Goal: Learn about a topic: Learn about a topic

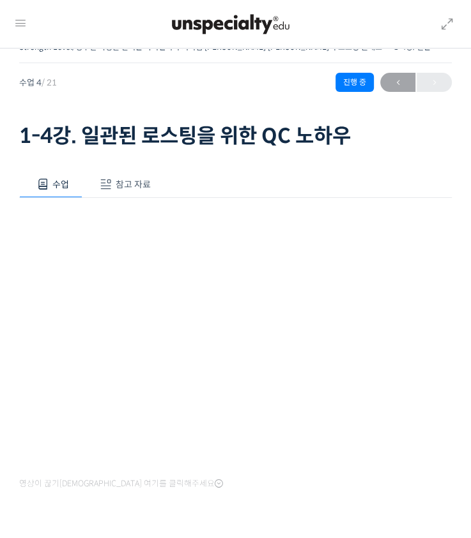
click at [112, 140] on h1 "1-4강. 일관된 로스팅을 위한 QC 노하우" at bounding box center [235, 136] width 432 height 24
click at [113, 140] on h1 "1-4강. 일관된 로스팅을 위한 QC 노하우" at bounding box center [235, 136] width 432 height 24
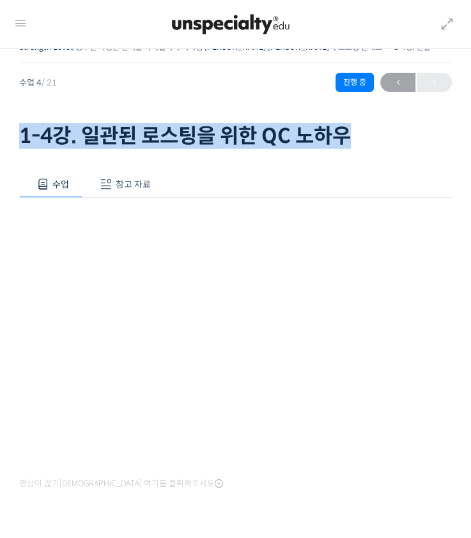
click at [107, 146] on h1 "1-4강. 일관된 로스팅을 위한 QC 노하우" at bounding box center [235, 136] width 432 height 24
drag, startPoint x: 112, startPoint y: 142, endPoint x: 106, endPoint y: 149, distance: 9.6
click at [112, 142] on h1 "1-4강. 일관된 로스팅을 위한 QC 노하우" at bounding box center [235, 136] width 432 height 24
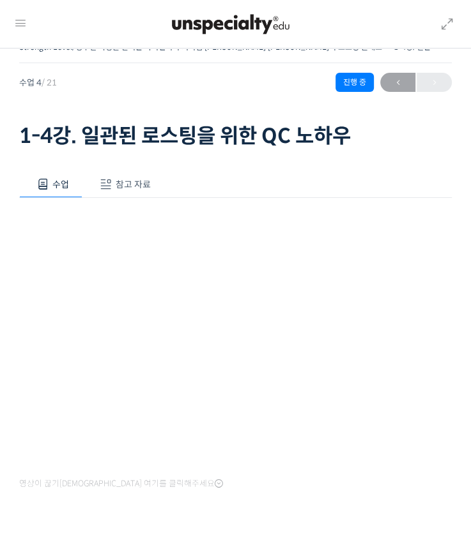
click at [147, 151] on div "Strength Level, 생두별 특징을 살리는 아이덴티티 커피랩 [PERSON_NAME] [PERSON_NAME]의 로스팅 클래스 1-4강…" at bounding box center [235, 312] width 432 height 548
click at [244, 157] on div "수업 참고 자료 영상이 끊기[DEMOGRAPHIC_DATA]를 클릭해주세요 PPT 수업 자료 (클릭하시면 새 창에서 열립니다)" at bounding box center [235, 368] width 432 height 433
drag, startPoint x: 243, startPoint y: 158, endPoint x: 257, endPoint y: 132, distance: 30.0
click at [243, 158] on div "수업 참고 자료 영상이 끊기[DEMOGRAPHIC_DATA]를 클릭해주세요 PPT 수업 자료 (클릭하시면 새 창에서 열립니다)" at bounding box center [235, 368] width 432 height 433
click at [257, 130] on h1 "1-4강. 일관된 로스팅을 위한 QC 노하우" at bounding box center [235, 136] width 432 height 24
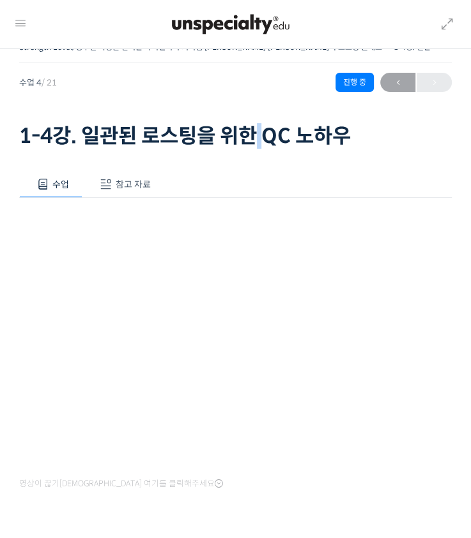
click at [257, 132] on h1 "1-4강. 일관된 로스팅을 위한 QC 노하우" at bounding box center [235, 136] width 432 height 24
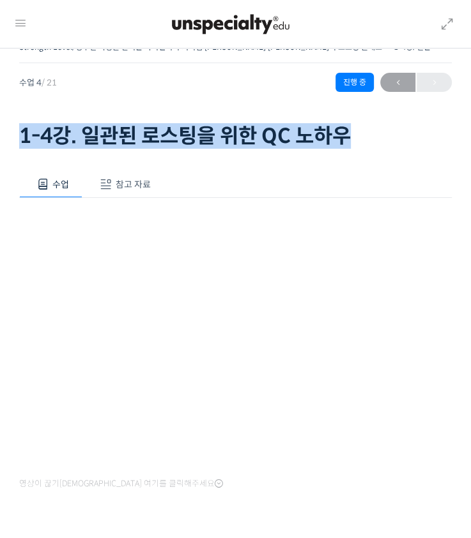
click at [258, 132] on h1 "1-4강. 일관된 로스팅을 위한 QC 노하우" at bounding box center [235, 136] width 432 height 24
drag, startPoint x: 258, startPoint y: 132, endPoint x: 294, endPoint y: 131, distance: 36.4
click at [273, 132] on h1 "1-4강. 일관된 로스팅을 위한 QC 노하우" at bounding box center [235, 136] width 432 height 24
click at [381, 146] on h1 "1-4강. 일관된 로스팅을 위한 QC 노하우" at bounding box center [235, 136] width 432 height 24
